Goal: Task Accomplishment & Management: Complete application form

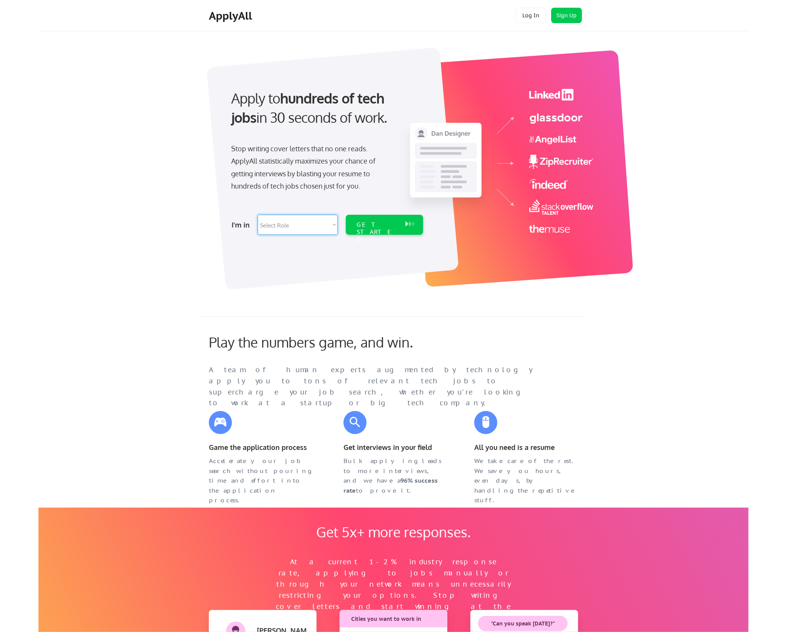
click at [318, 227] on select "Select Role Software Engineering Product Management Customer Success Sales UI/U…" at bounding box center [298, 225] width 80 height 20
select select ""marketing___comms""
click at [258, 215] on select "Select Role Software Engineering Product Management Customer Success Sales UI/U…" at bounding box center [298, 225] width 80 height 20
select select ""marketing___comms""
click at [379, 224] on div "GET STARTED" at bounding box center [377, 232] width 41 height 22
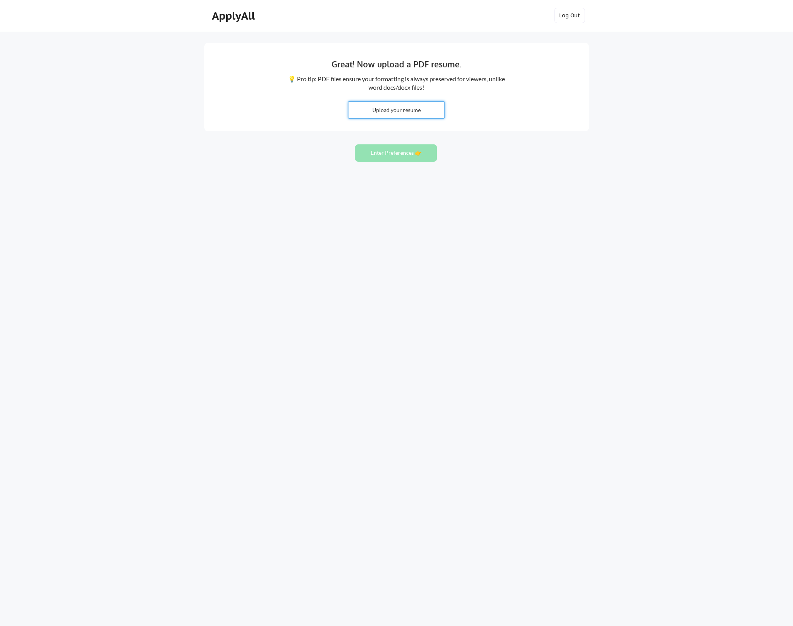
click at [413, 107] on input "file" at bounding box center [397, 110] width 96 height 17
type input "C:\fakepath\Senior Manager of Growth Marketing Analytics Resume v2 (1).pdf"
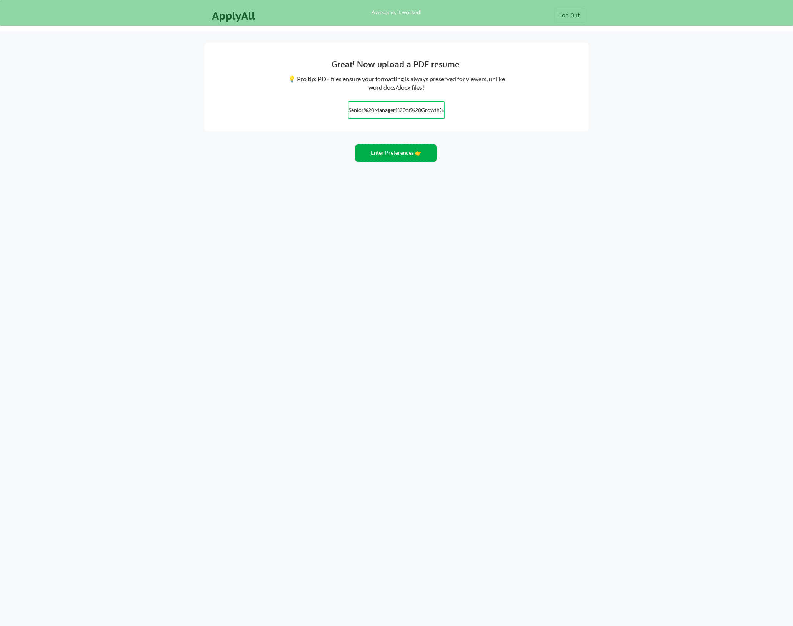
click at [404, 154] on button "Enter Preferences 👉" at bounding box center [396, 152] width 82 height 17
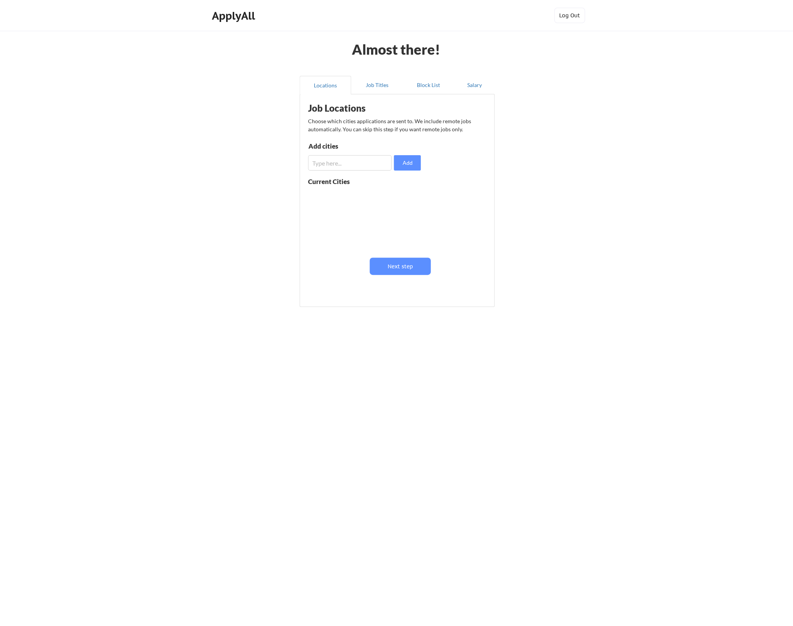
click at [353, 164] on input "input" at bounding box center [349, 162] width 83 height 15
type input "M"
type input "Akron"
click at [416, 164] on button "Add" at bounding box center [407, 162] width 27 height 15
click at [356, 165] on input "input" at bounding box center [349, 162] width 83 height 15
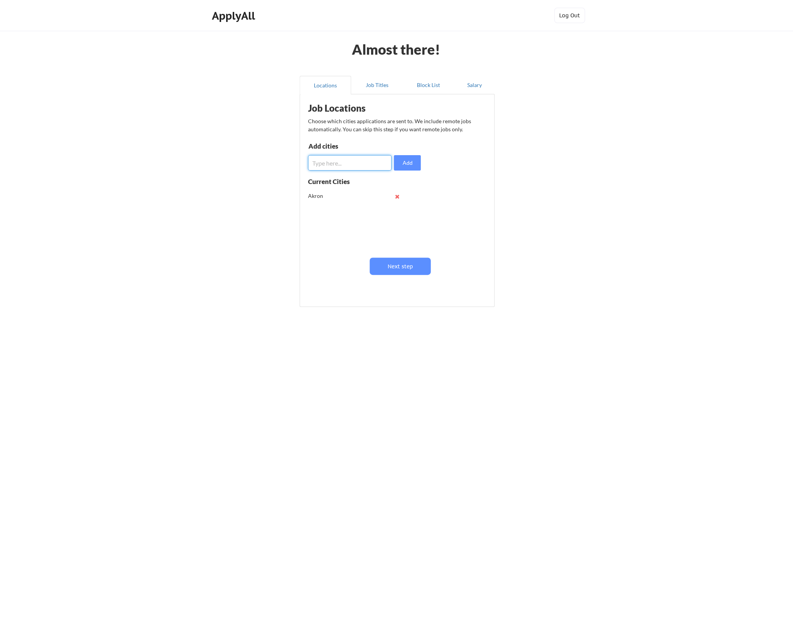
click at [398, 195] on button at bounding box center [397, 197] width 6 height 6
click at [366, 167] on input "input" at bounding box center [349, 162] width 83 height 15
type input "[GEOGRAPHIC_DATA], [US_STATE]"
click at [409, 156] on button "Add" at bounding box center [407, 162] width 27 height 15
click at [353, 160] on input "input" at bounding box center [349, 162] width 83 height 15
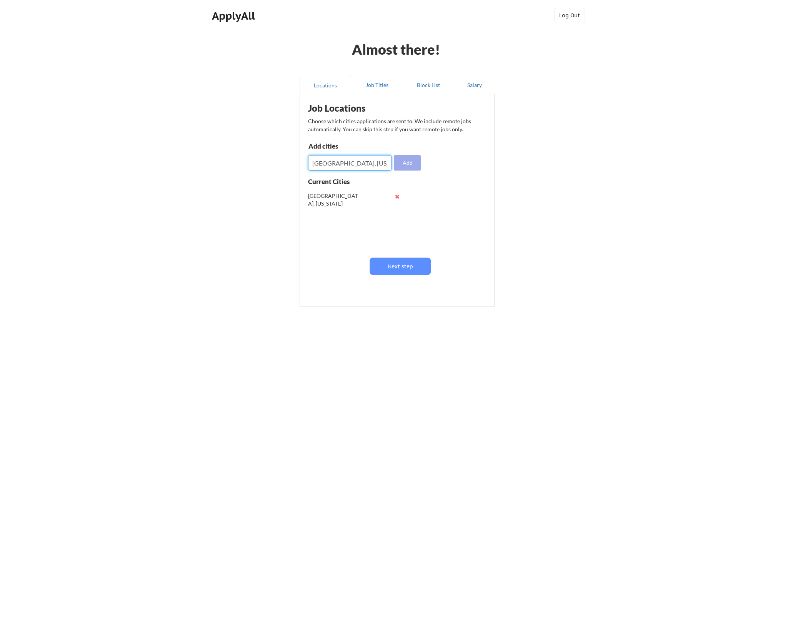
type input "[GEOGRAPHIC_DATA], [US_STATE]"
click at [410, 163] on button "Add" at bounding box center [407, 162] width 27 height 15
click at [342, 162] on input "input" at bounding box center [349, 162] width 83 height 15
type input "[GEOGRAPHIC_DATA], [US_STATE]"
click at [401, 165] on button "Add" at bounding box center [407, 162] width 27 height 15
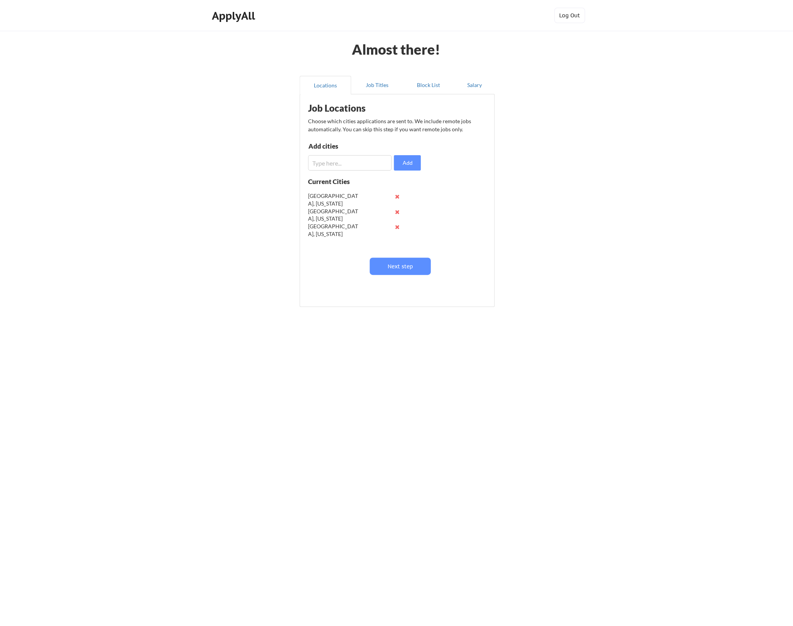
click at [345, 169] on input "input" at bounding box center [349, 162] width 83 height 15
type input "[GEOGRAPHIC_DATA], [US_STATE]"
click at [406, 165] on button "Add" at bounding box center [407, 162] width 27 height 15
click at [363, 163] on input "input" at bounding box center [349, 162] width 83 height 15
type input "[GEOGRAPHIC_DATA], [US_STATE]"
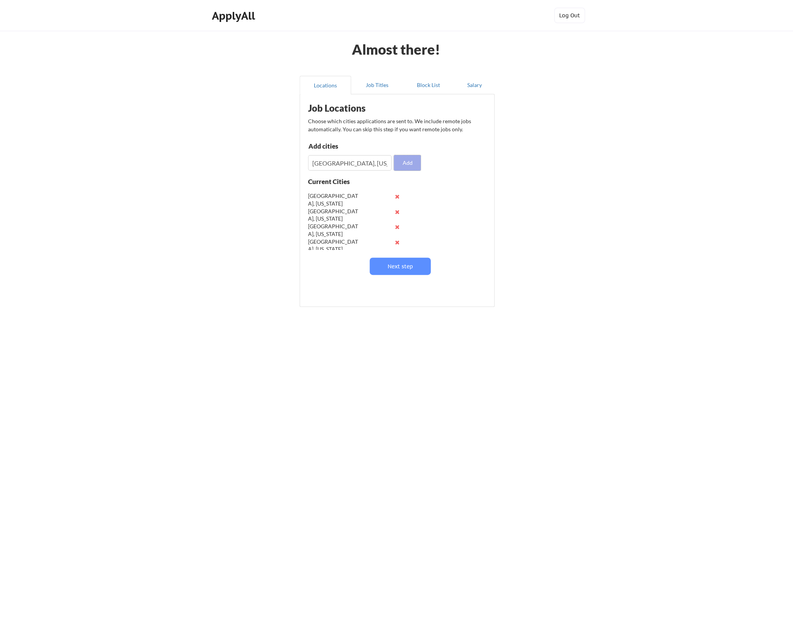
click at [403, 161] on button "Add" at bounding box center [407, 162] width 27 height 15
click at [343, 161] on input "input" at bounding box center [349, 162] width 83 height 15
click at [387, 260] on button "Next step" at bounding box center [400, 265] width 61 height 17
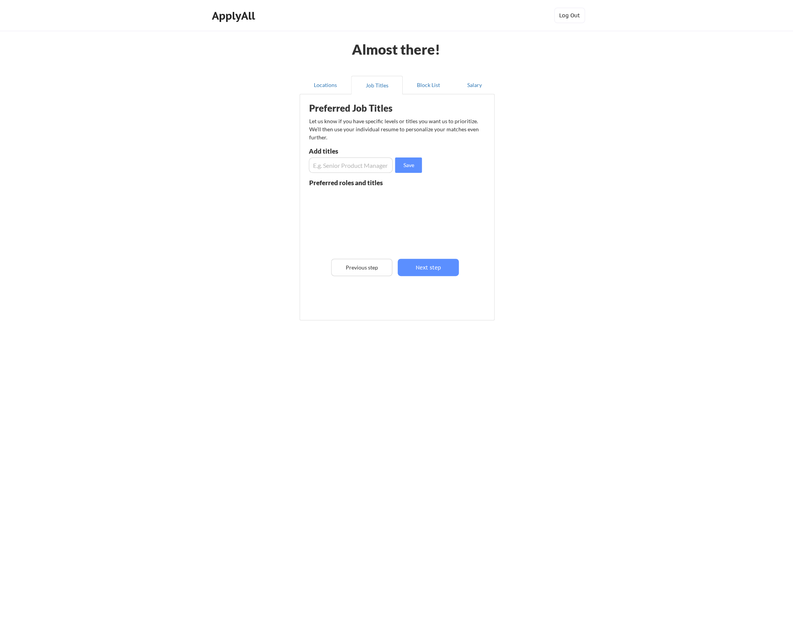
click at [363, 165] on input "input" at bounding box center [351, 164] width 84 height 15
type input "Senior Digital Marketing Analyst"
click at [413, 167] on button "Save" at bounding box center [408, 164] width 27 height 15
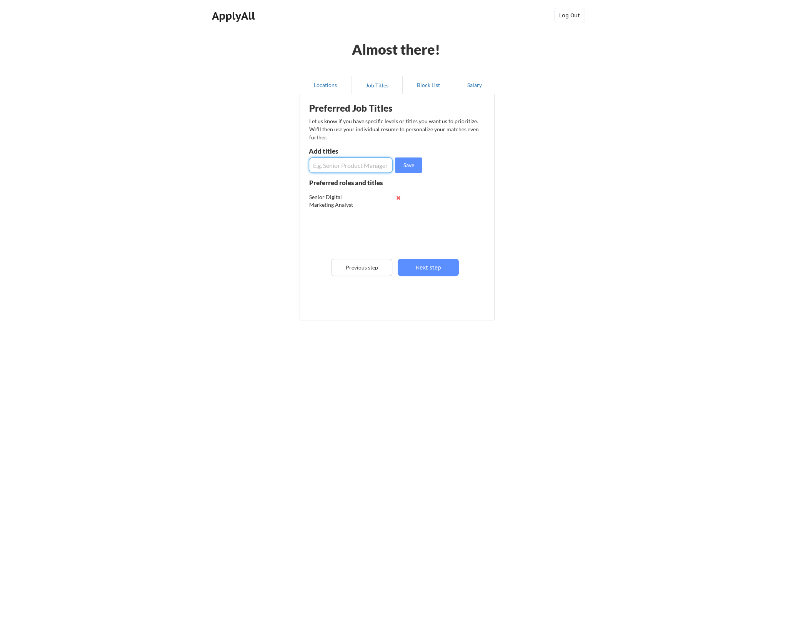
click at [357, 167] on input "input" at bounding box center [351, 164] width 84 height 15
type input "Marketing Operations Analyst"
drag, startPoint x: 414, startPoint y: 162, endPoint x: 340, endPoint y: 167, distance: 74.0
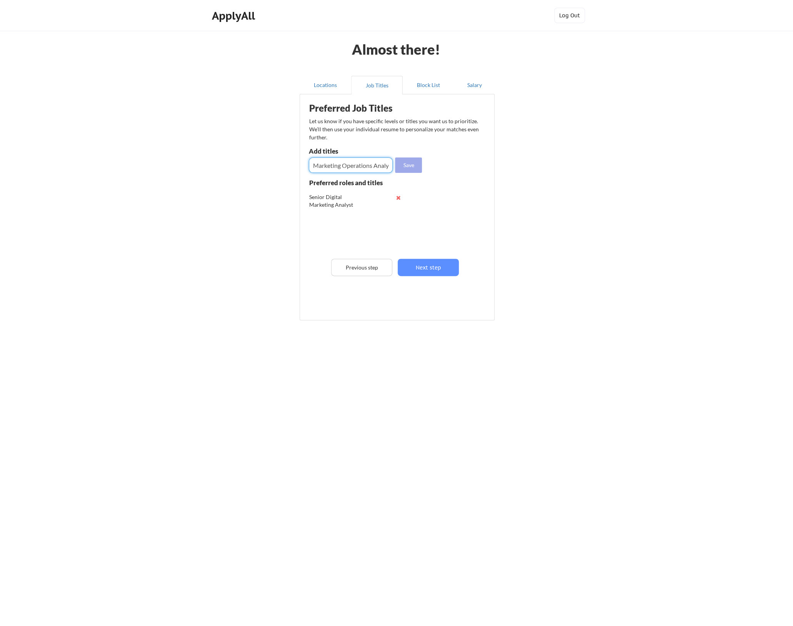
click at [413, 162] on button "Save" at bounding box center [408, 164] width 27 height 15
click at [339, 167] on input "input" at bounding box center [351, 164] width 84 height 15
type input "Marketing Operations Manager"
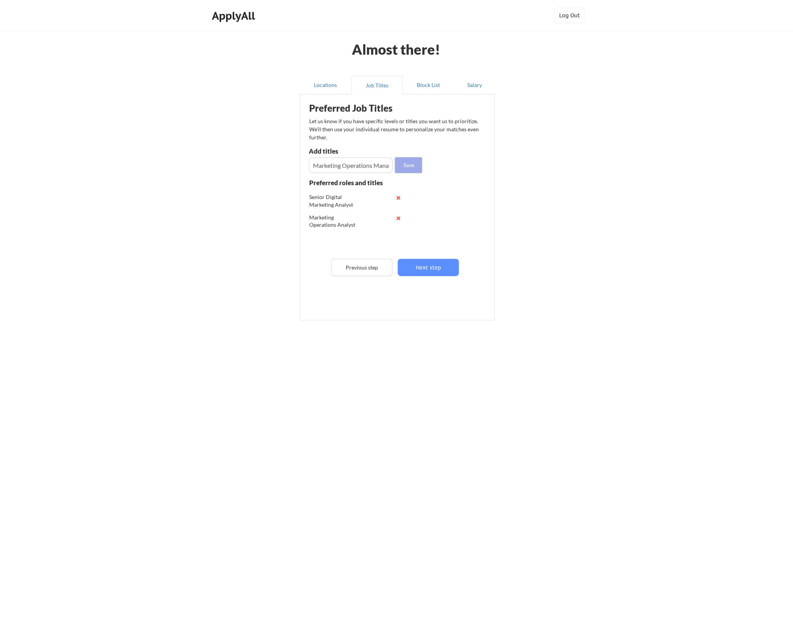
click at [412, 166] on button "Save" at bounding box center [408, 164] width 27 height 15
click at [356, 169] on input "input" at bounding box center [351, 164] width 84 height 15
type input "Digital Marketing Manager"
click at [408, 160] on button "Save" at bounding box center [408, 164] width 27 height 15
click at [359, 166] on input "input" at bounding box center [351, 164] width 84 height 15
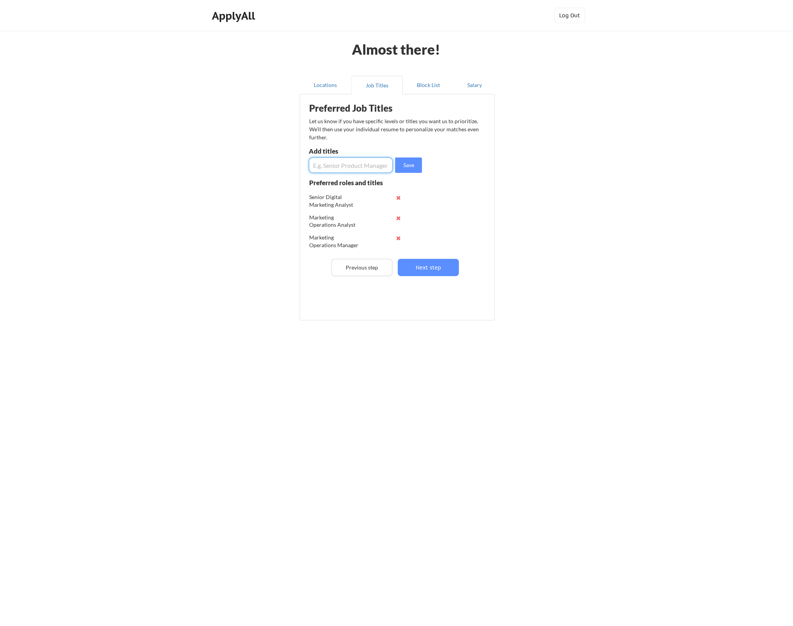
click at [369, 165] on input "input" at bounding box center [351, 164] width 84 height 15
type input "Senior Revenue Operations Analyst"
click at [402, 168] on button "Save" at bounding box center [408, 164] width 27 height 15
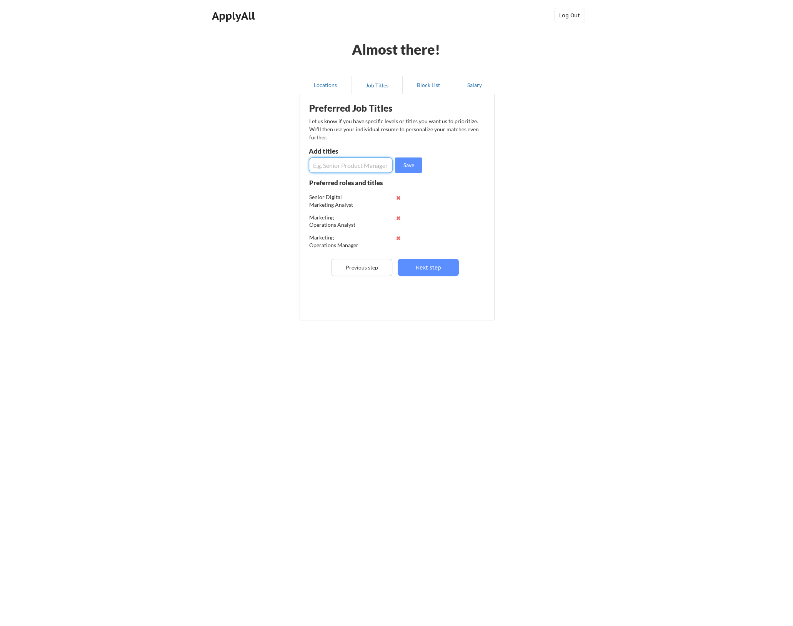
click at [351, 166] on input "input" at bounding box center [351, 164] width 84 height 15
type input "Revenue Operations Analyst"
click at [399, 159] on button "Save" at bounding box center [408, 164] width 27 height 15
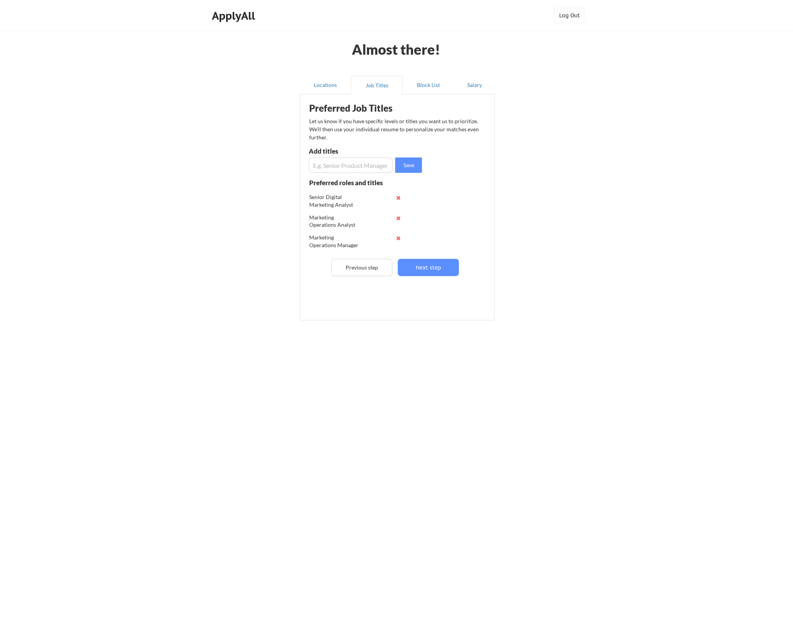
click at [370, 165] on input "input" at bounding box center [351, 164] width 84 height 15
type input "Digital Marketing Analyst"
click at [396, 165] on button "Save" at bounding box center [408, 164] width 27 height 15
click at [352, 165] on input "input" at bounding box center [351, 164] width 84 height 15
type input "Growth Marketing Analyst"
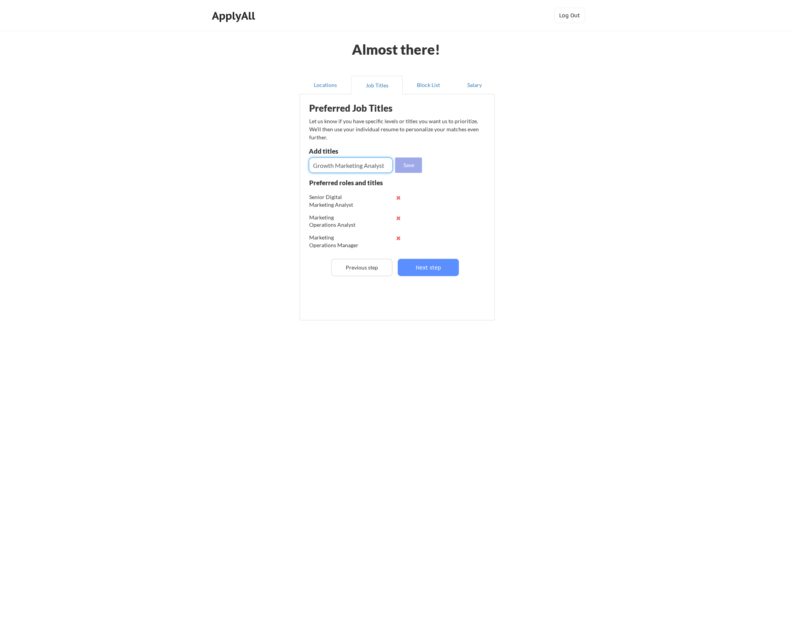
click at [401, 160] on button "Save" at bounding box center [408, 164] width 27 height 15
click at [369, 164] on input "input" at bounding box center [351, 164] width 84 height 15
type input "Manager of Marketing Analytics"
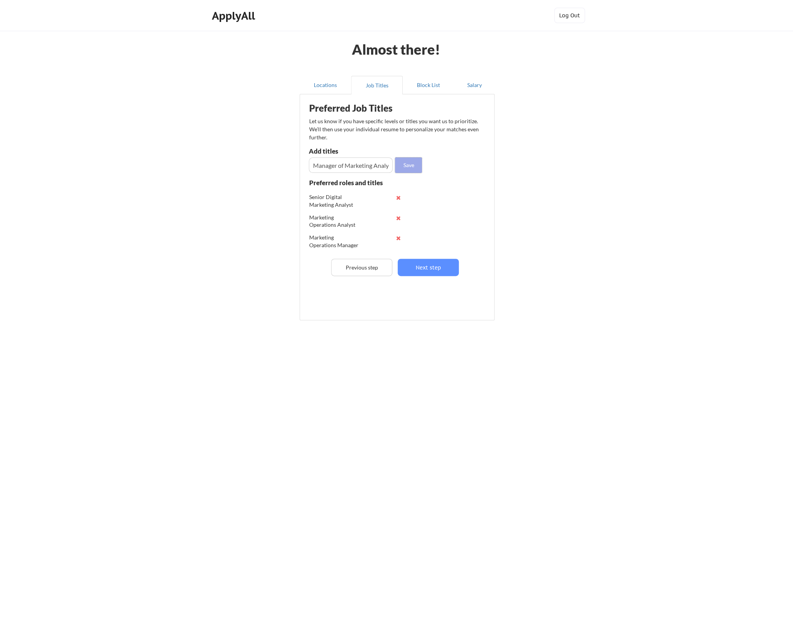
click at [412, 164] on button "Save" at bounding box center [408, 164] width 27 height 15
click at [431, 262] on button "Next step" at bounding box center [428, 267] width 61 height 17
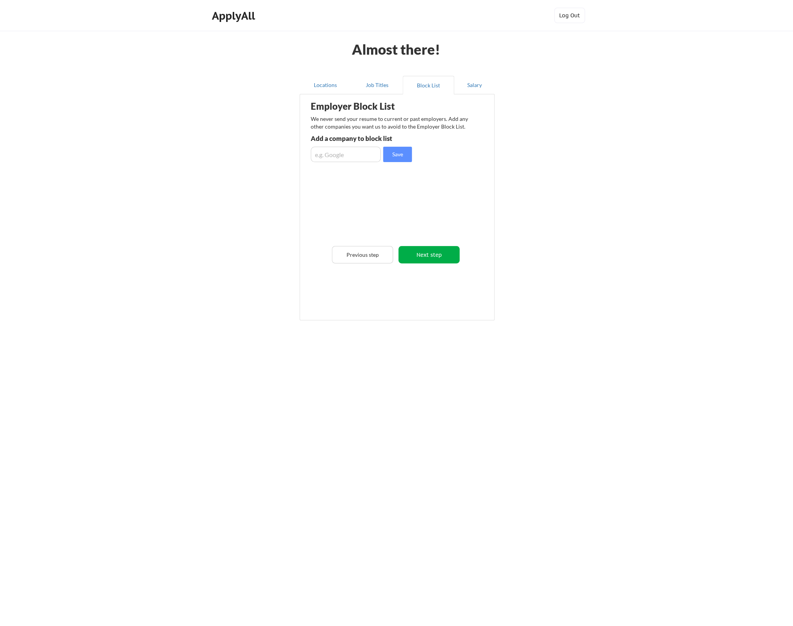
click at [426, 253] on button "Next step" at bounding box center [429, 254] width 61 height 17
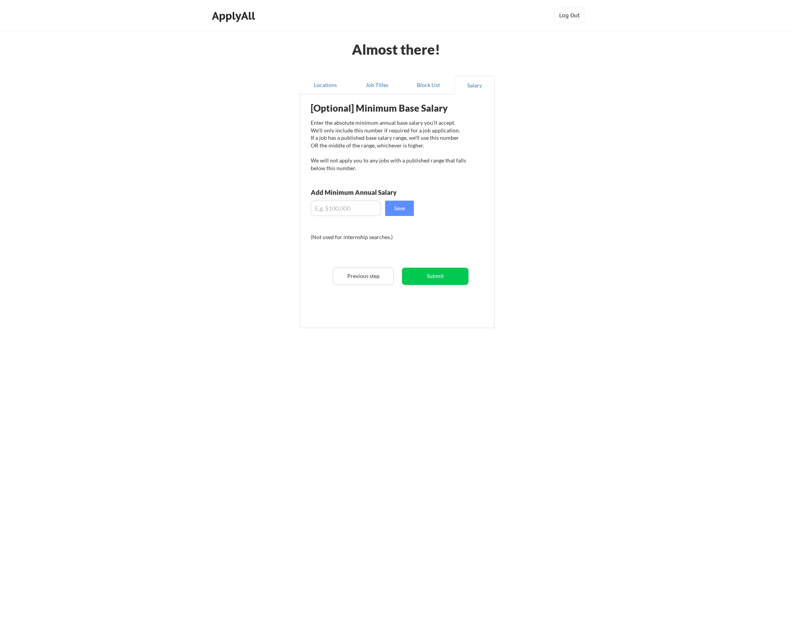
click at [374, 209] on input "input" at bounding box center [346, 207] width 70 height 15
type input "$100,000"
click at [394, 214] on button "Save" at bounding box center [399, 207] width 29 height 15
click at [443, 282] on button "Submit" at bounding box center [435, 275] width 67 height 17
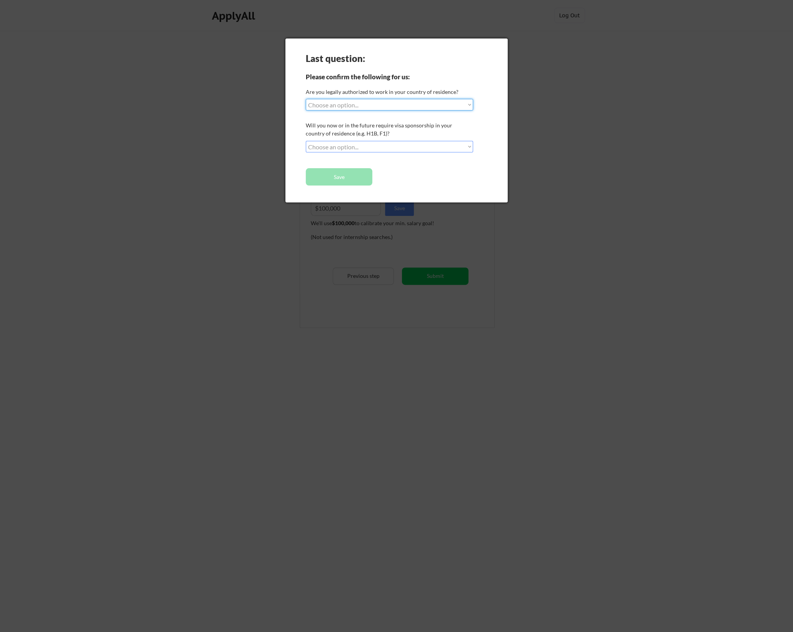
click at [346, 107] on select "Choose an option... Yes, I am a [DEMOGRAPHIC_DATA] Citizen Yes, I am a [DEMOGRA…" at bounding box center [389, 105] width 167 height 12
select select ""yes__i_am_a_[DEMOGRAPHIC_DATA]""
click at [306, 99] on select "Choose an option... Yes, I am a [DEMOGRAPHIC_DATA] Citizen Yes, I am a [DEMOGRA…" at bounding box center [389, 105] width 167 height 12
click at [346, 148] on select "Choose an option... No, I will not need sponsorship Yes, I will need sponsorship" at bounding box center [389, 147] width 167 height 12
select select ""no__i_will_not_need_sponsorship""
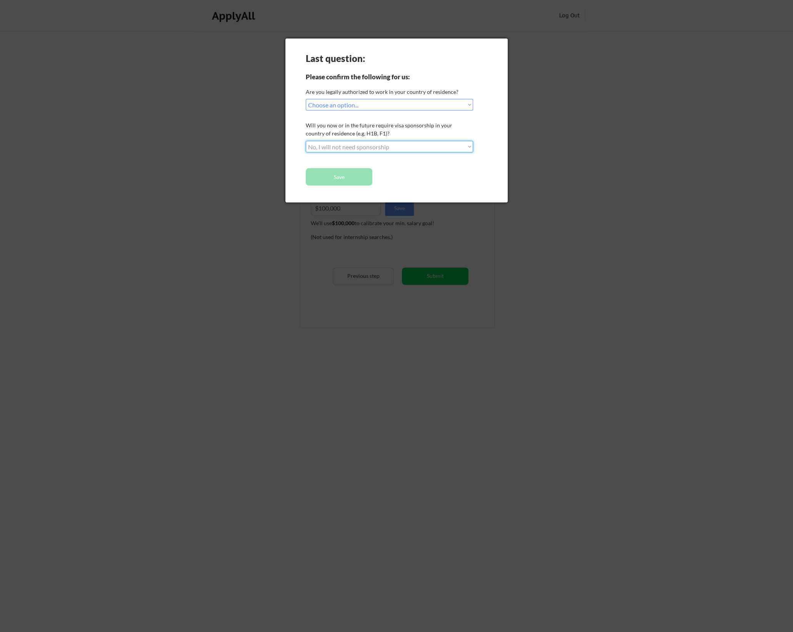
click at [306, 141] on select "Choose an option... No, I will not need sponsorship Yes, I will need sponsorship" at bounding box center [389, 147] width 167 height 12
click at [344, 179] on button "Save" at bounding box center [339, 176] width 67 height 17
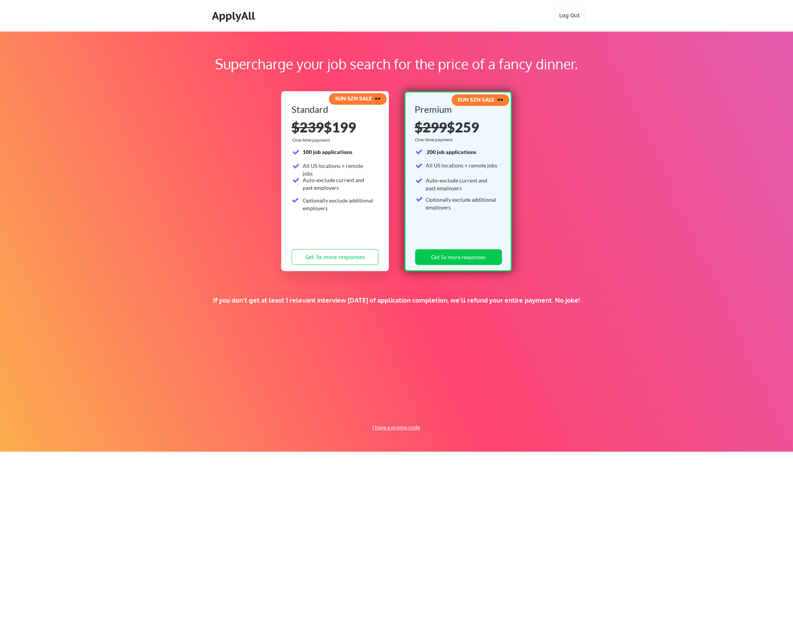
click at [409, 428] on button "I have a promo code" at bounding box center [396, 426] width 57 height 9
click at [379, 407] on input "input" at bounding box center [377, 409] width 71 height 16
click at [410, 426] on button "I have a promo code" at bounding box center [396, 426] width 57 height 9
click at [397, 404] on input "input" at bounding box center [377, 409] width 71 height 16
paste input "TIMEISMONEY"
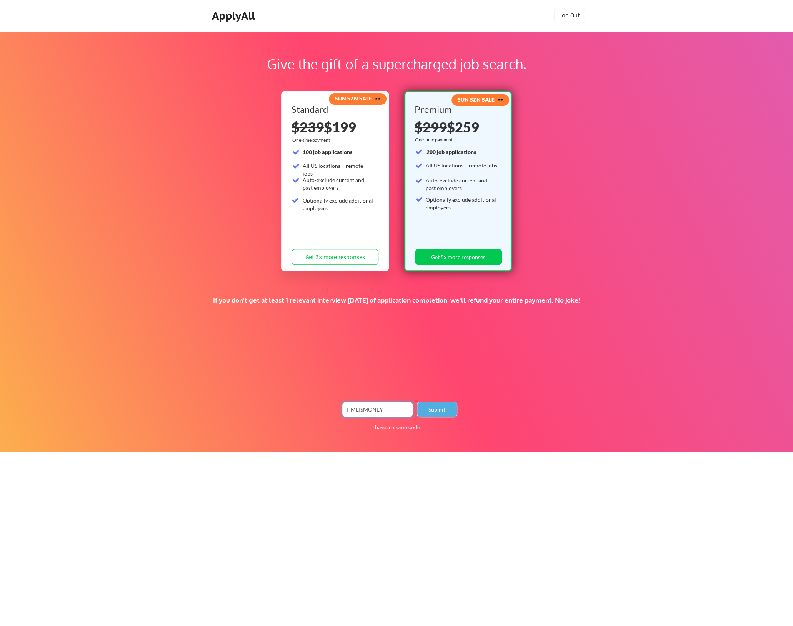
type input "TIMEISMONEY"
click at [447, 410] on button "Submit" at bounding box center [437, 409] width 40 height 16
